Goal: Task Accomplishment & Management: Use online tool/utility

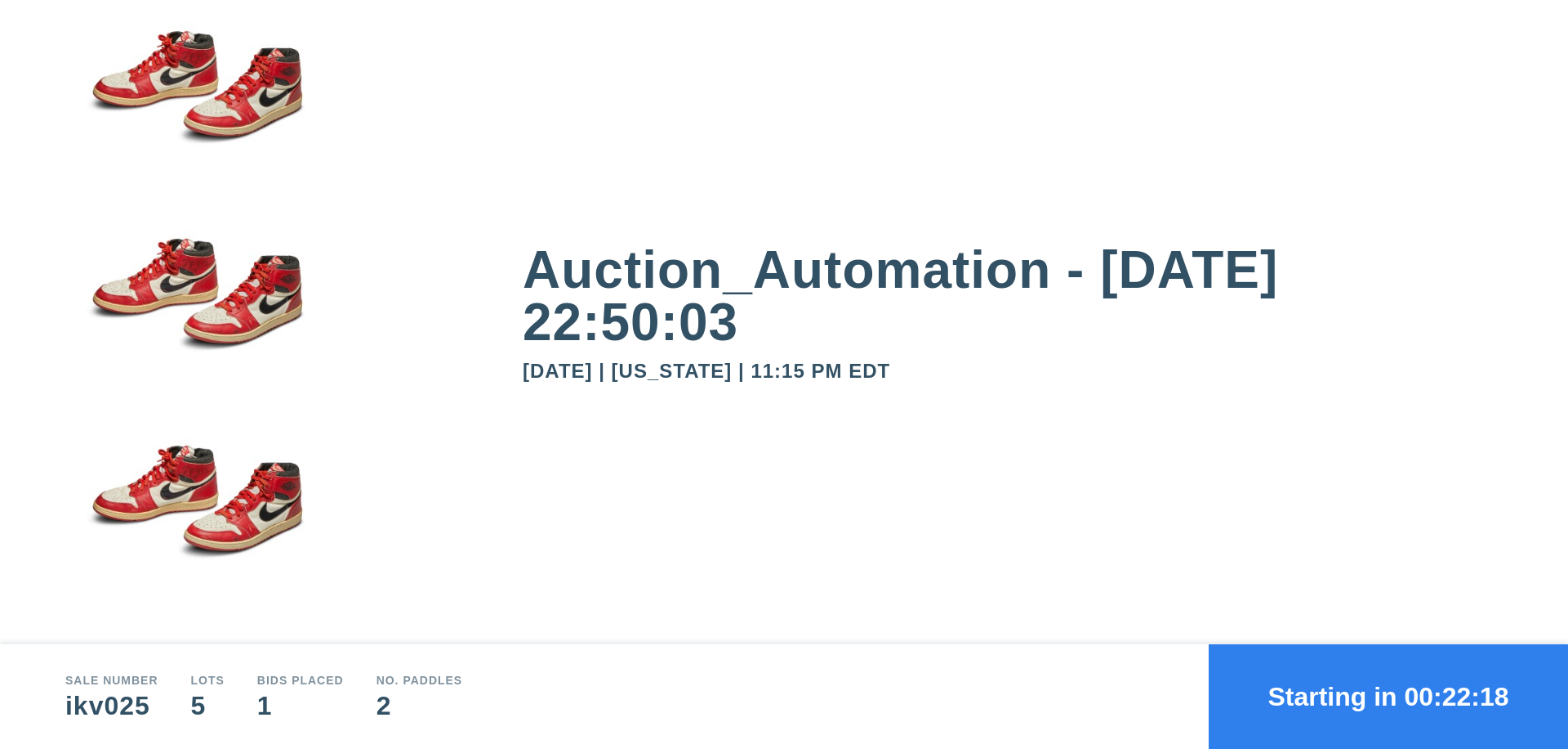
click at [1389, 696] on button "Starting in 00:22:18" at bounding box center [1388, 696] width 360 height 105
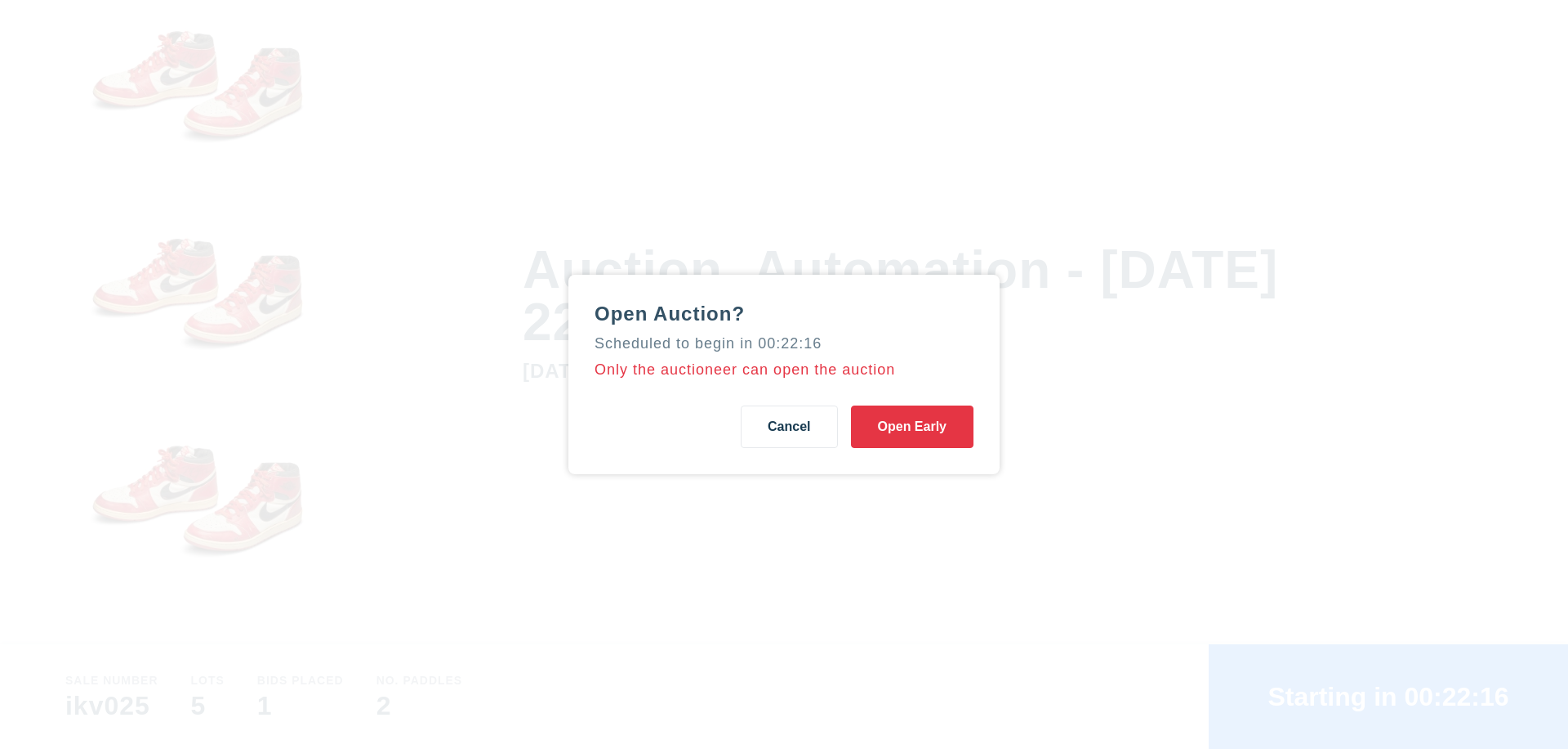
click at [913, 427] on button "Open Early" at bounding box center [912, 426] width 123 height 42
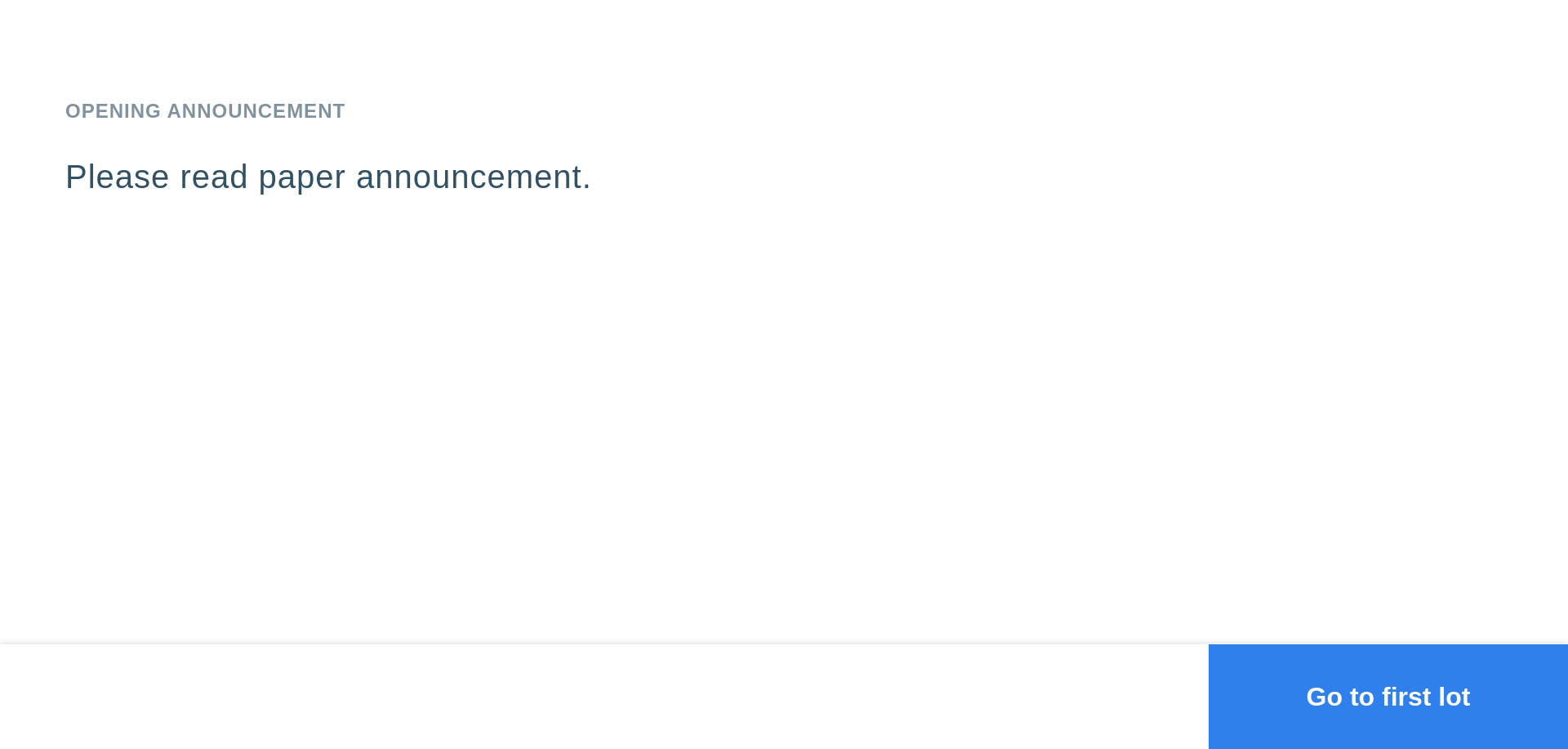
click at [1389, 696] on button "Go to first lot" at bounding box center [1388, 696] width 360 height 105
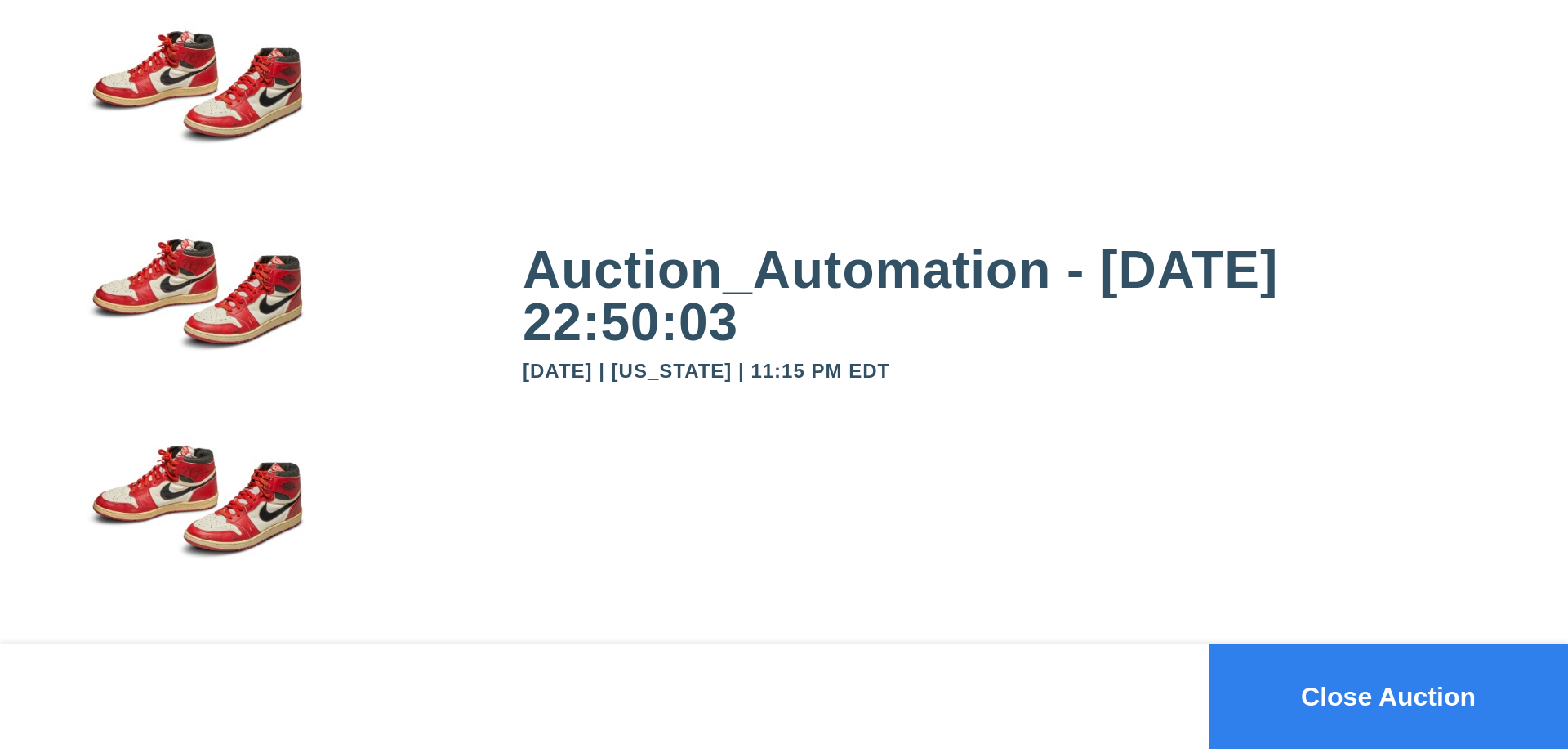
click at [1389, 696] on button "Close Auction" at bounding box center [1388, 696] width 360 height 105
